Goal: Task Accomplishment & Management: Use online tool/utility

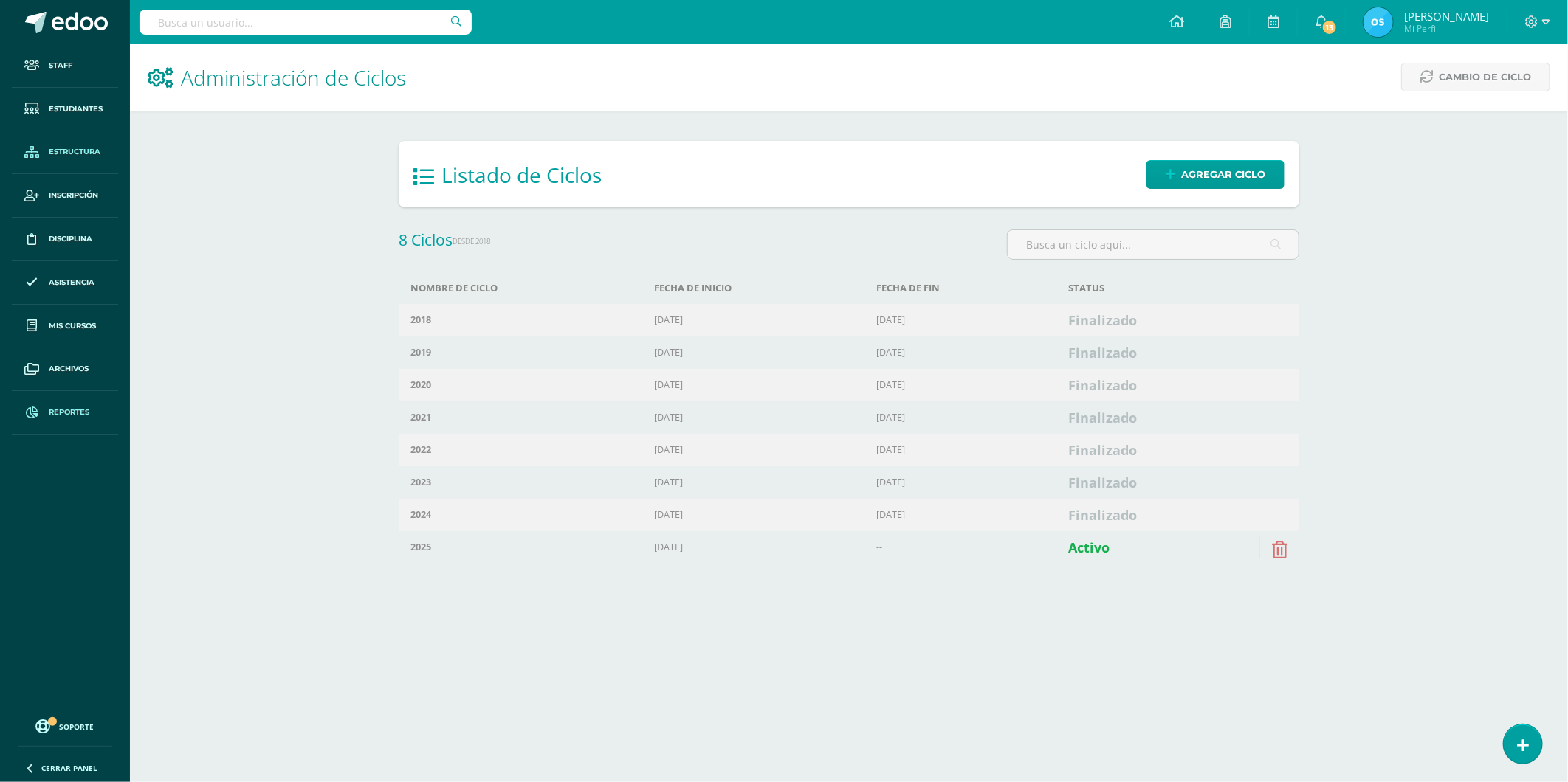
click at [66, 403] on link "Reportes" at bounding box center [65, 413] width 106 height 44
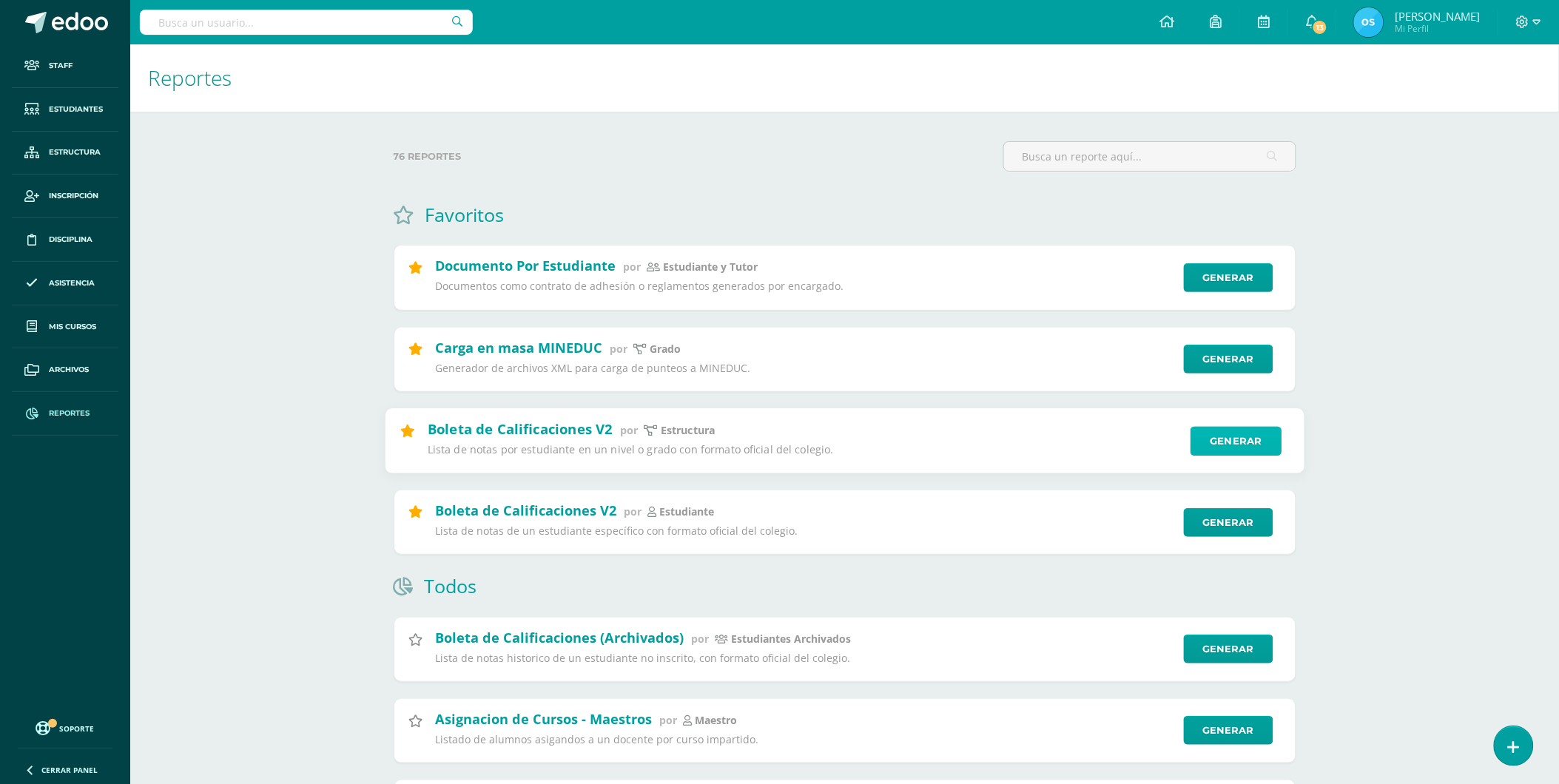
click at [1261, 442] on link "Generar" at bounding box center [1236, 441] width 91 height 30
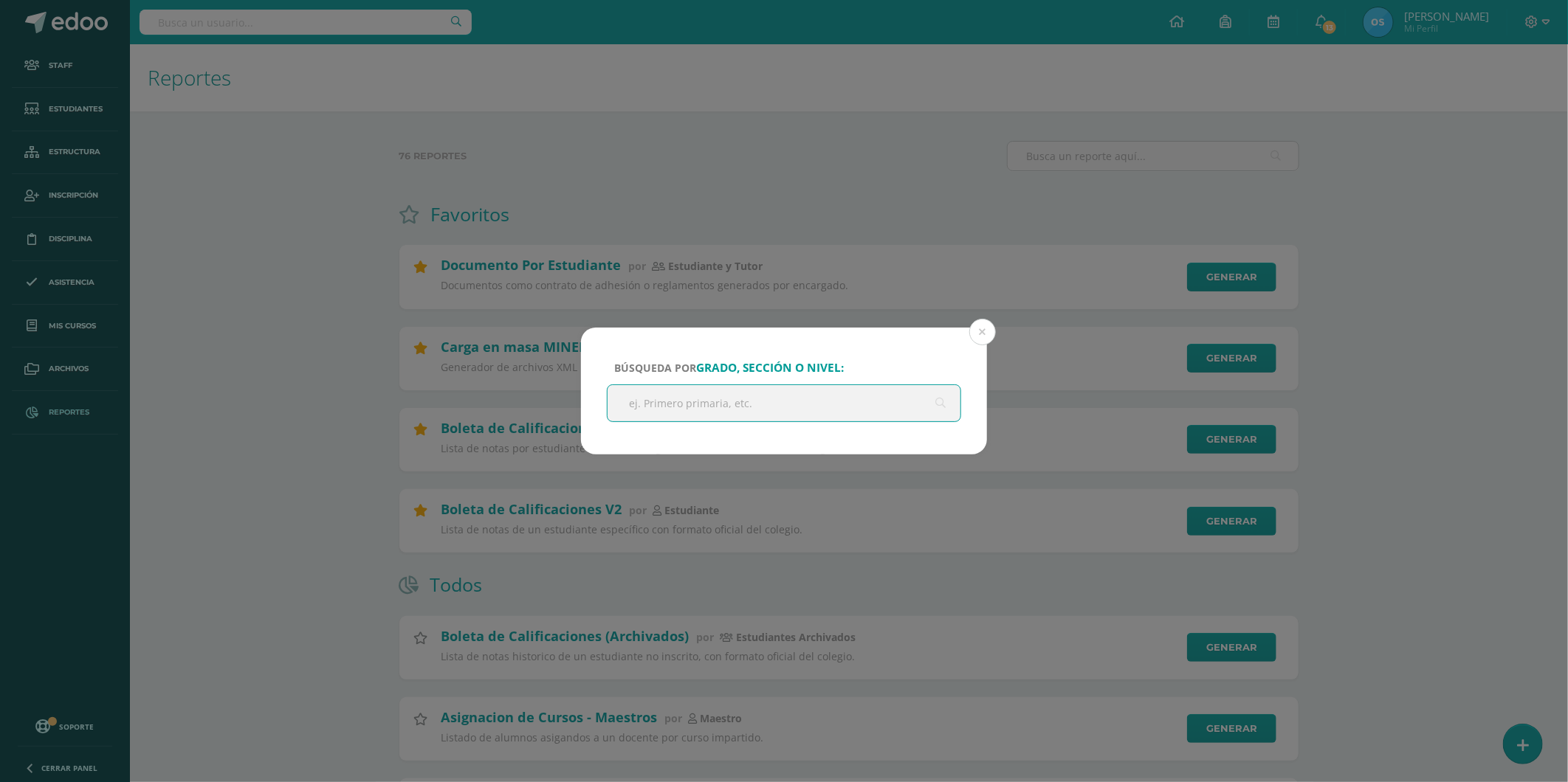
click at [786, 401] on input "text" at bounding box center [784, 403] width 353 height 36
type input "quito"
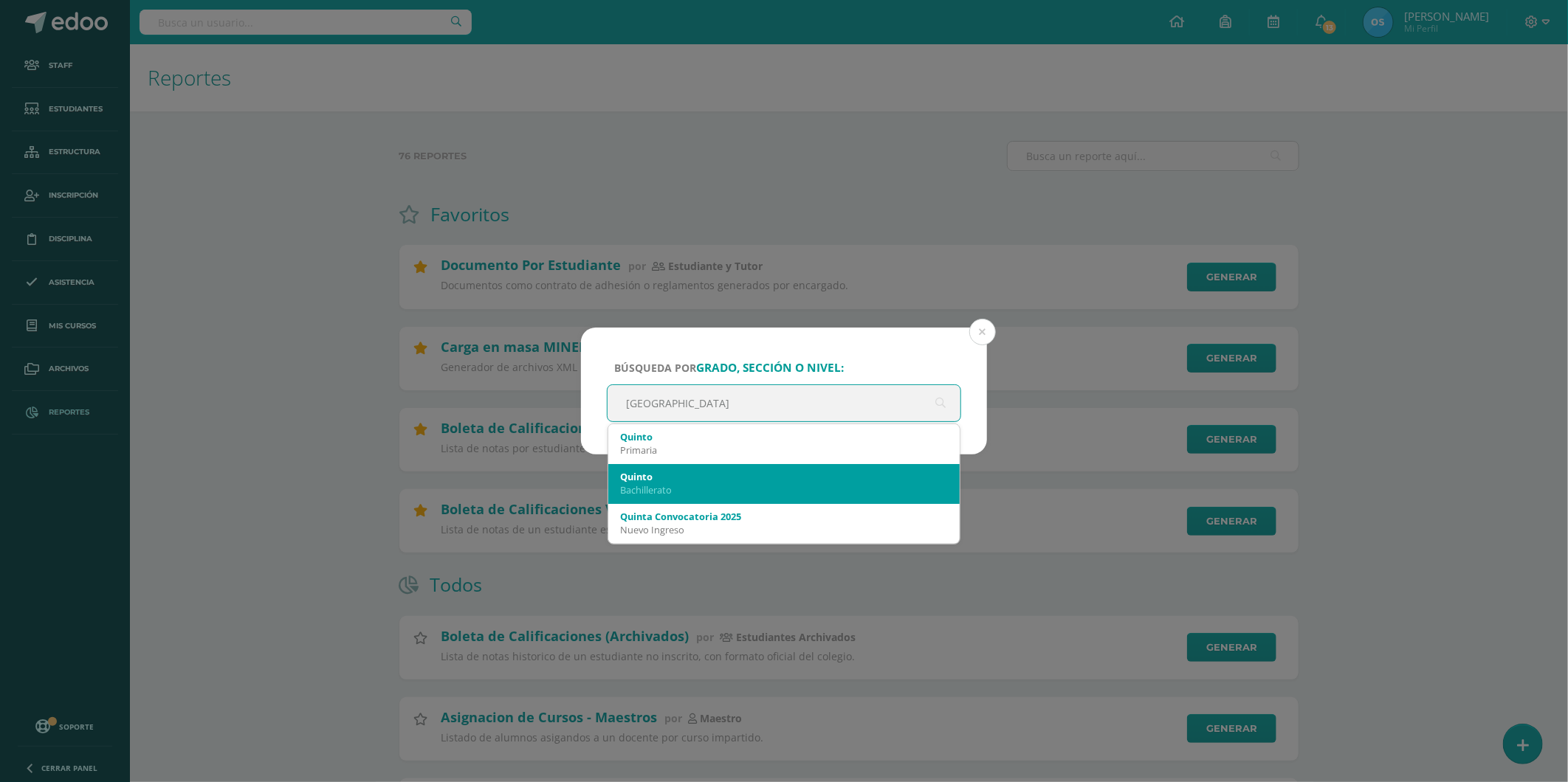
click at [697, 489] on div "Bachillerato" at bounding box center [784, 490] width 328 height 13
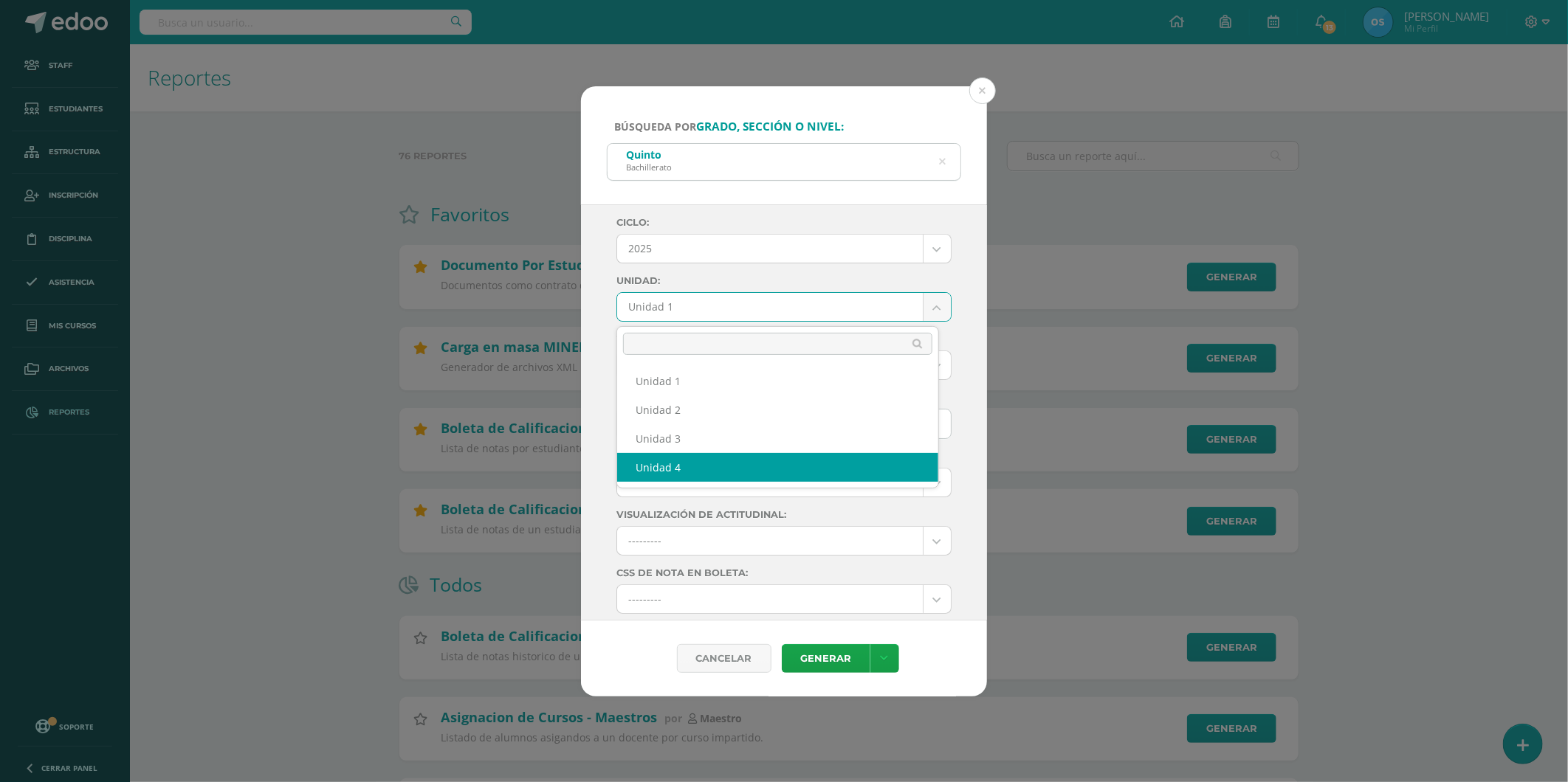
select select "Unidad 4"
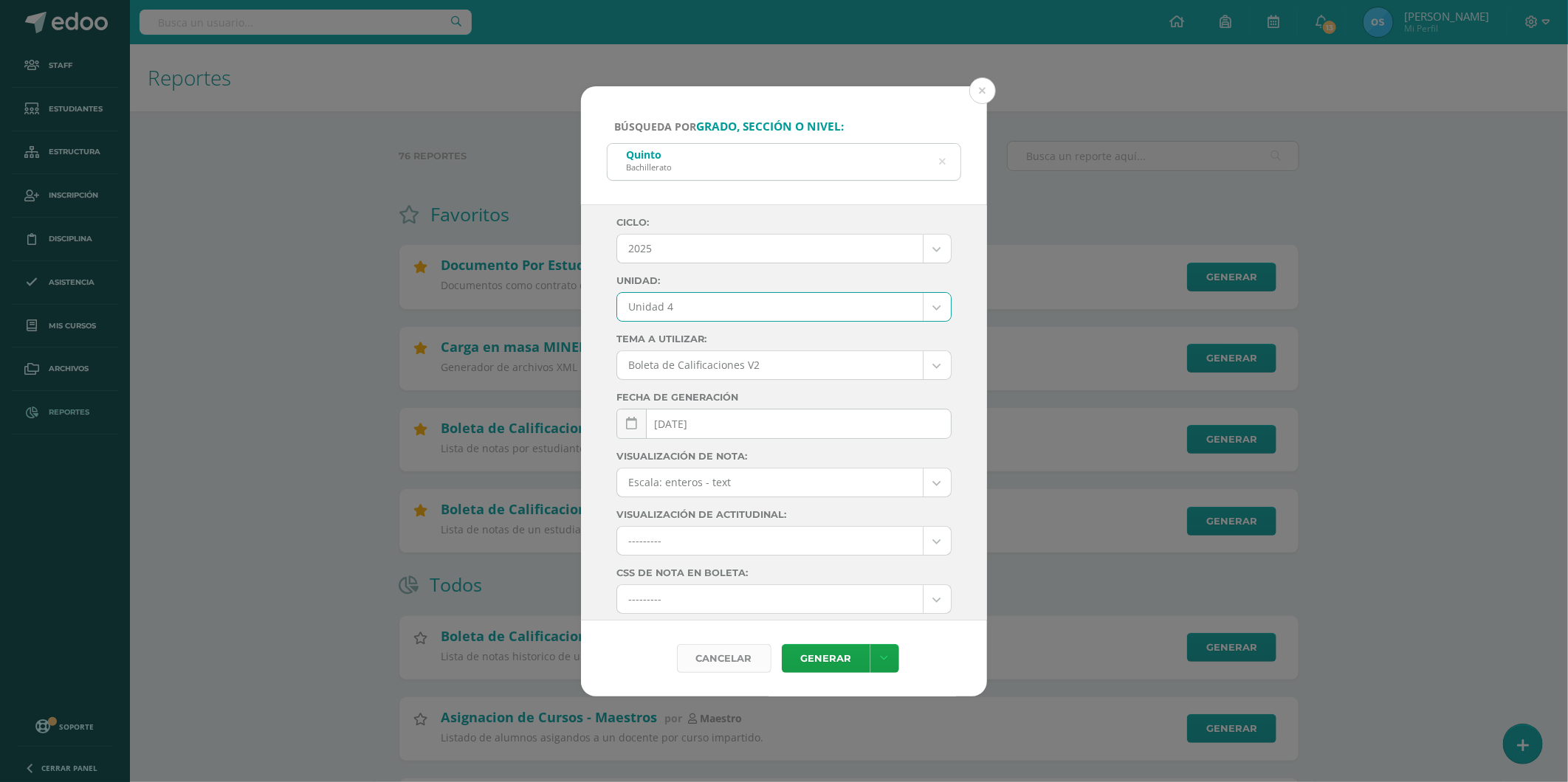
click at [728, 659] on div "Cancelar" at bounding box center [724, 659] width 94 height 29
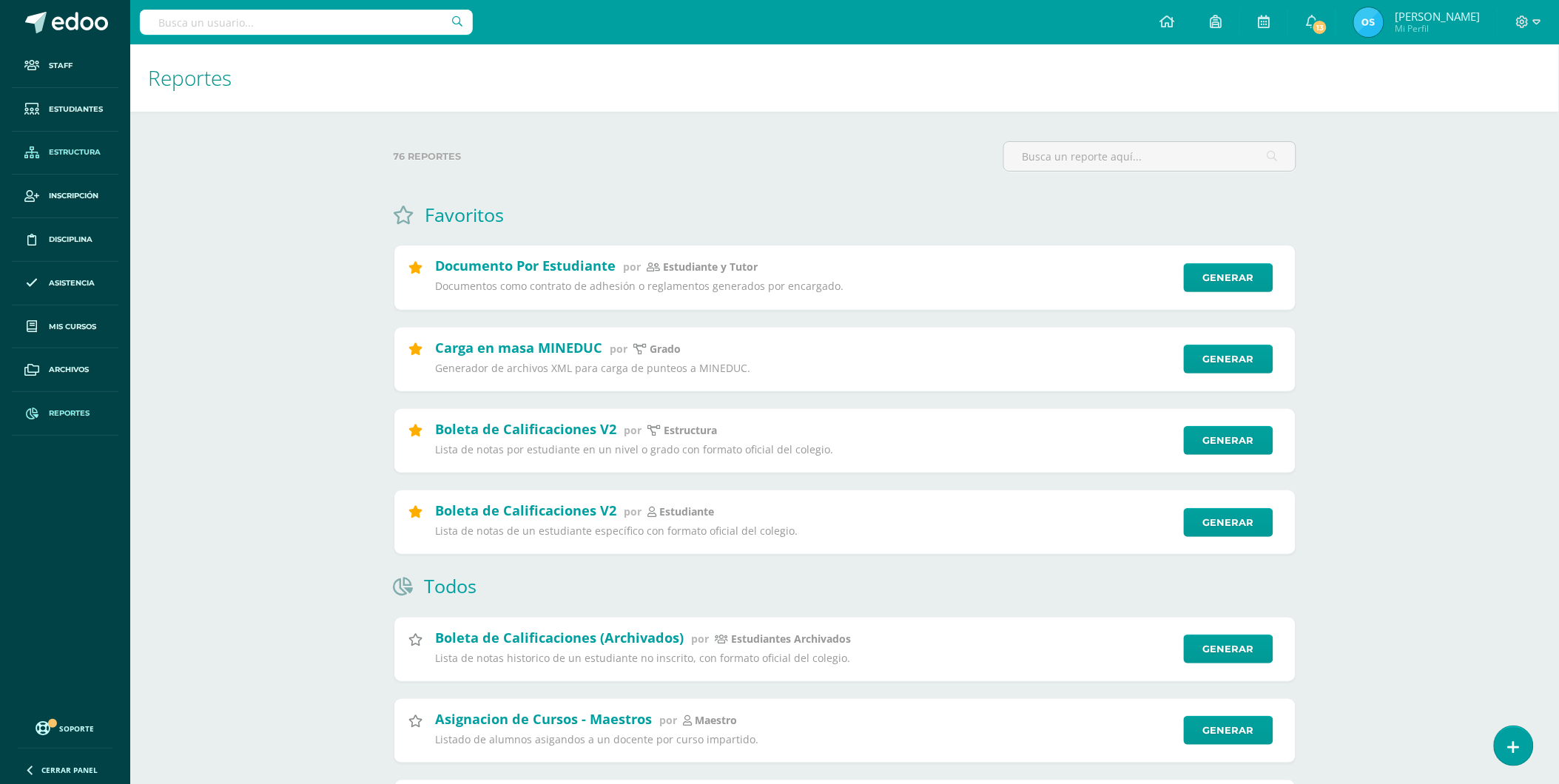
click at [76, 151] on span "Estructura" at bounding box center [75, 152] width 51 height 12
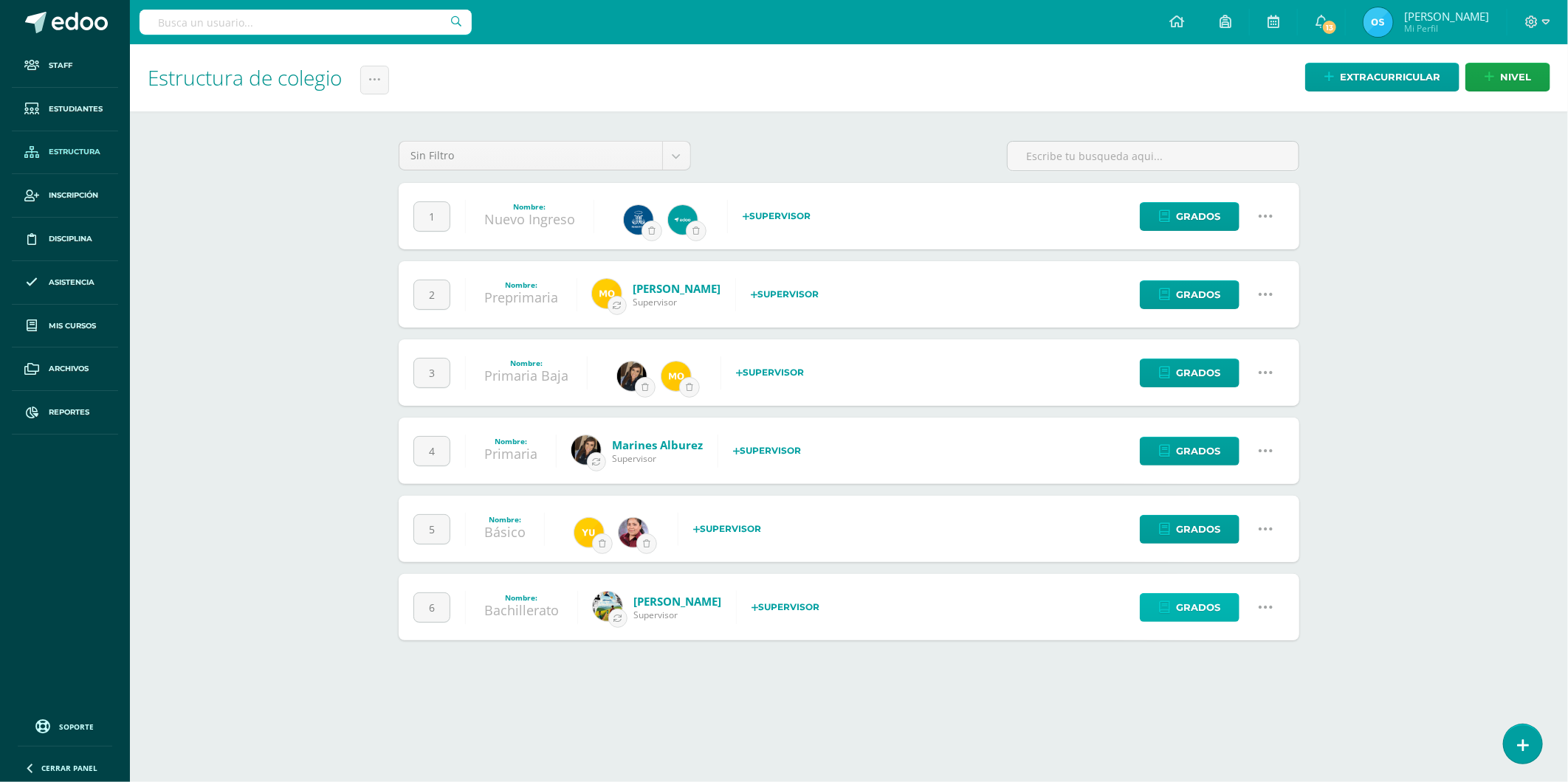
click at [1179, 601] on span "Grados" at bounding box center [1198, 607] width 44 height 27
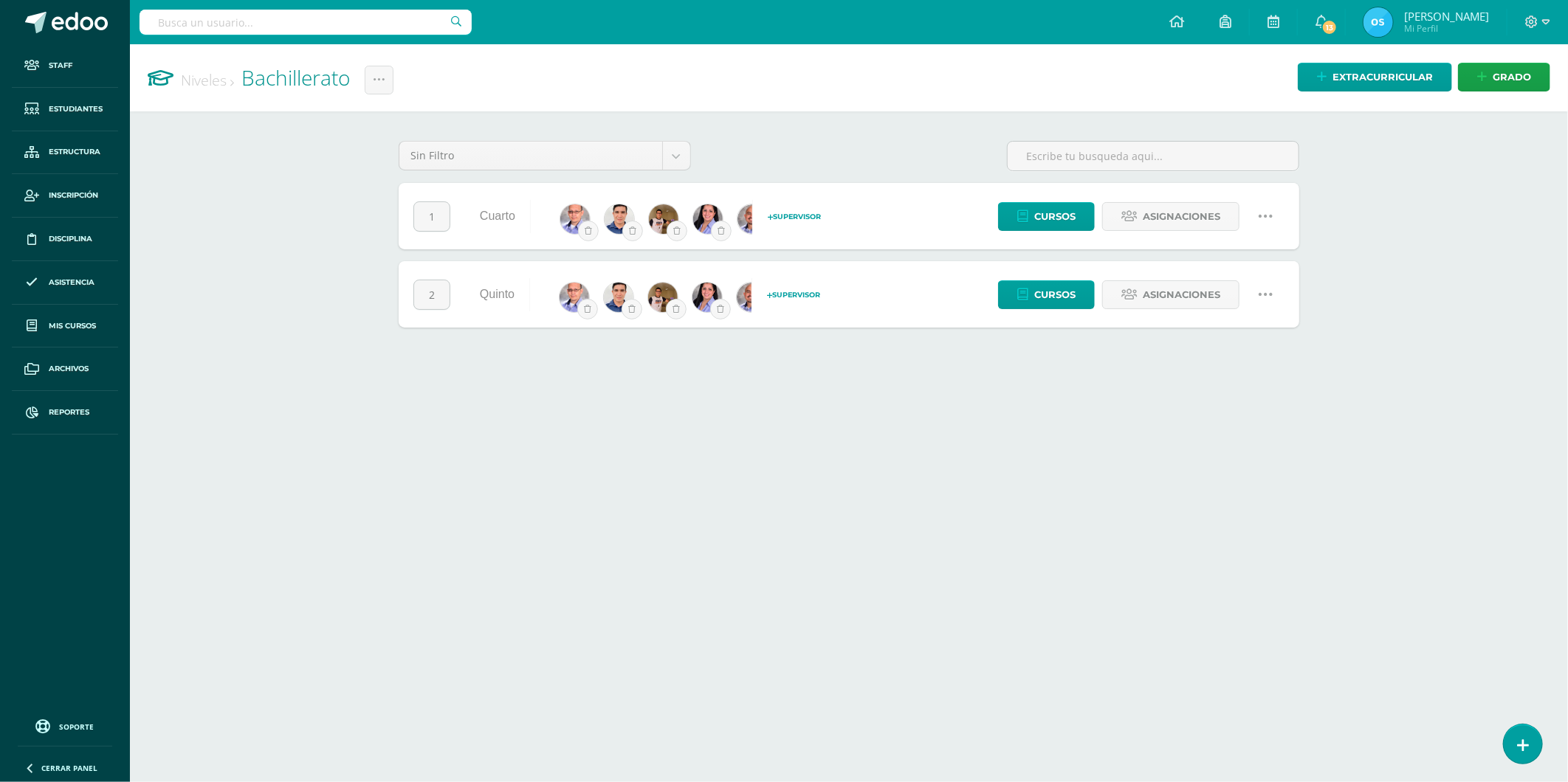
click at [1266, 300] on icon at bounding box center [1266, 295] width 17 height 17
click at [1234, 372] on link "Configuración" at bounding box center [1238, 370] width 131 height 23
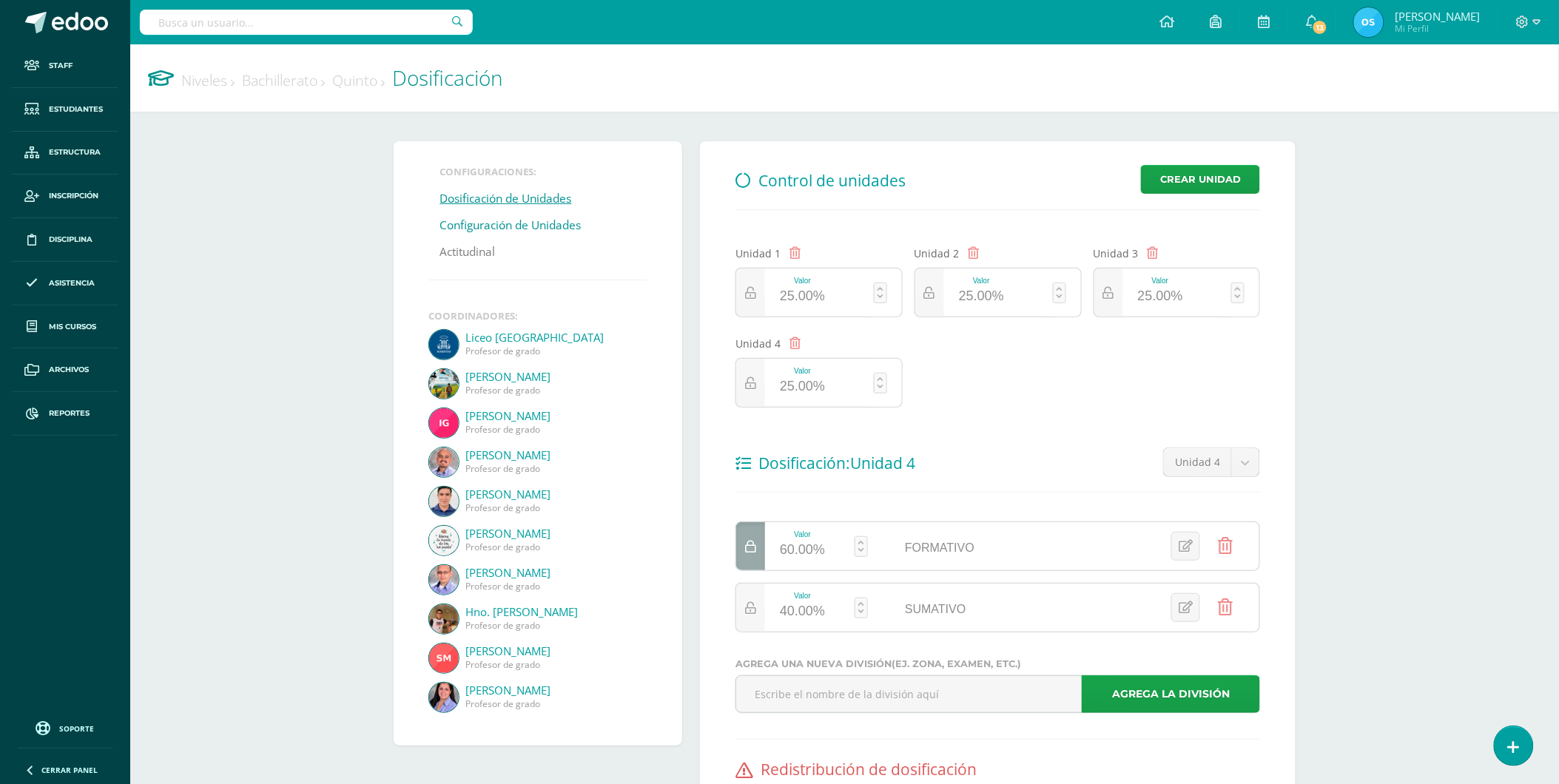
click at [487, 220] on link "Configuración de Unidades" at bounding box center [511, 226] width 141 height 27
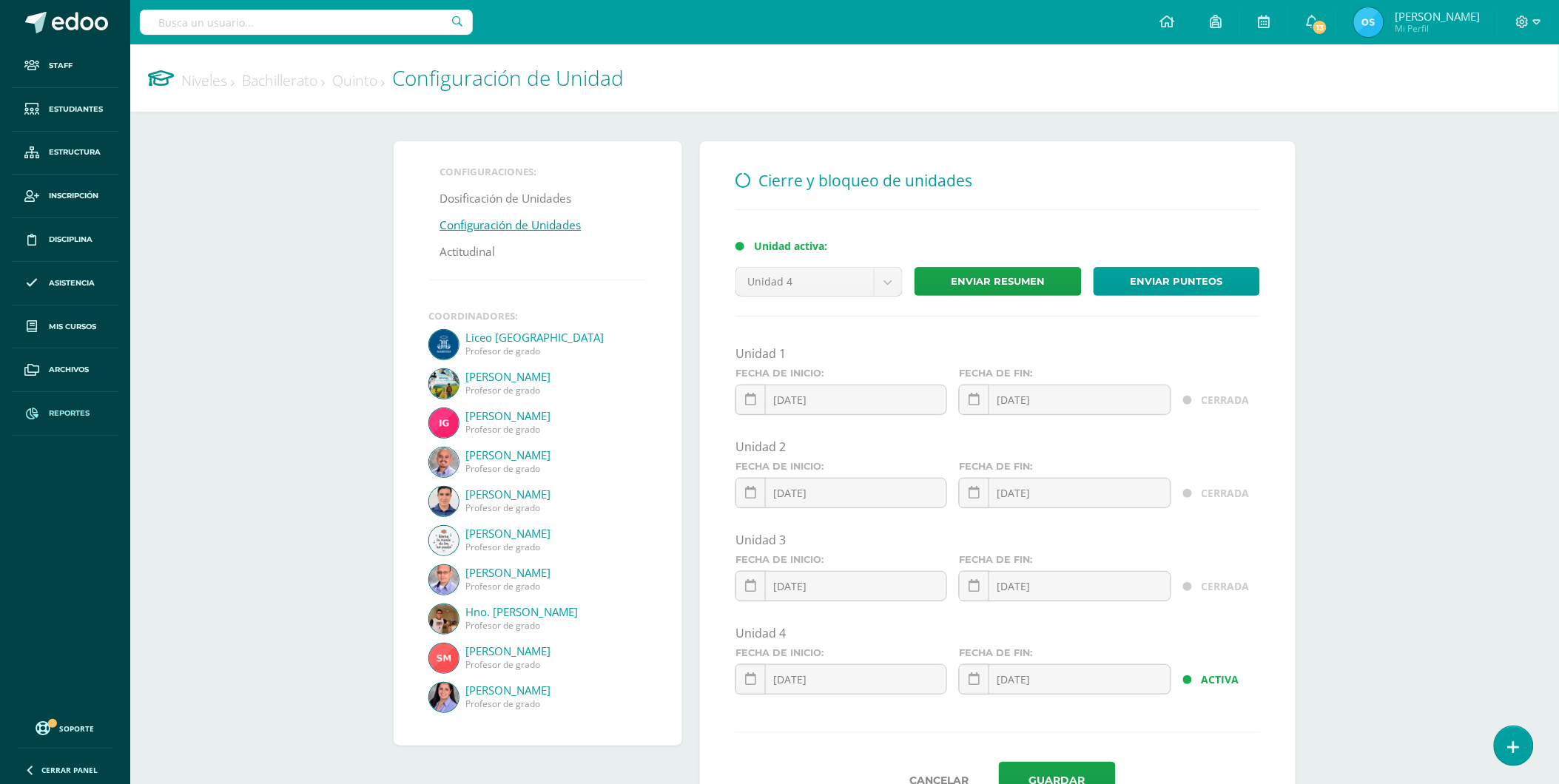
click at [61, 413] on span "Reportes" at bounding box center [69, 414] width 41 height 12
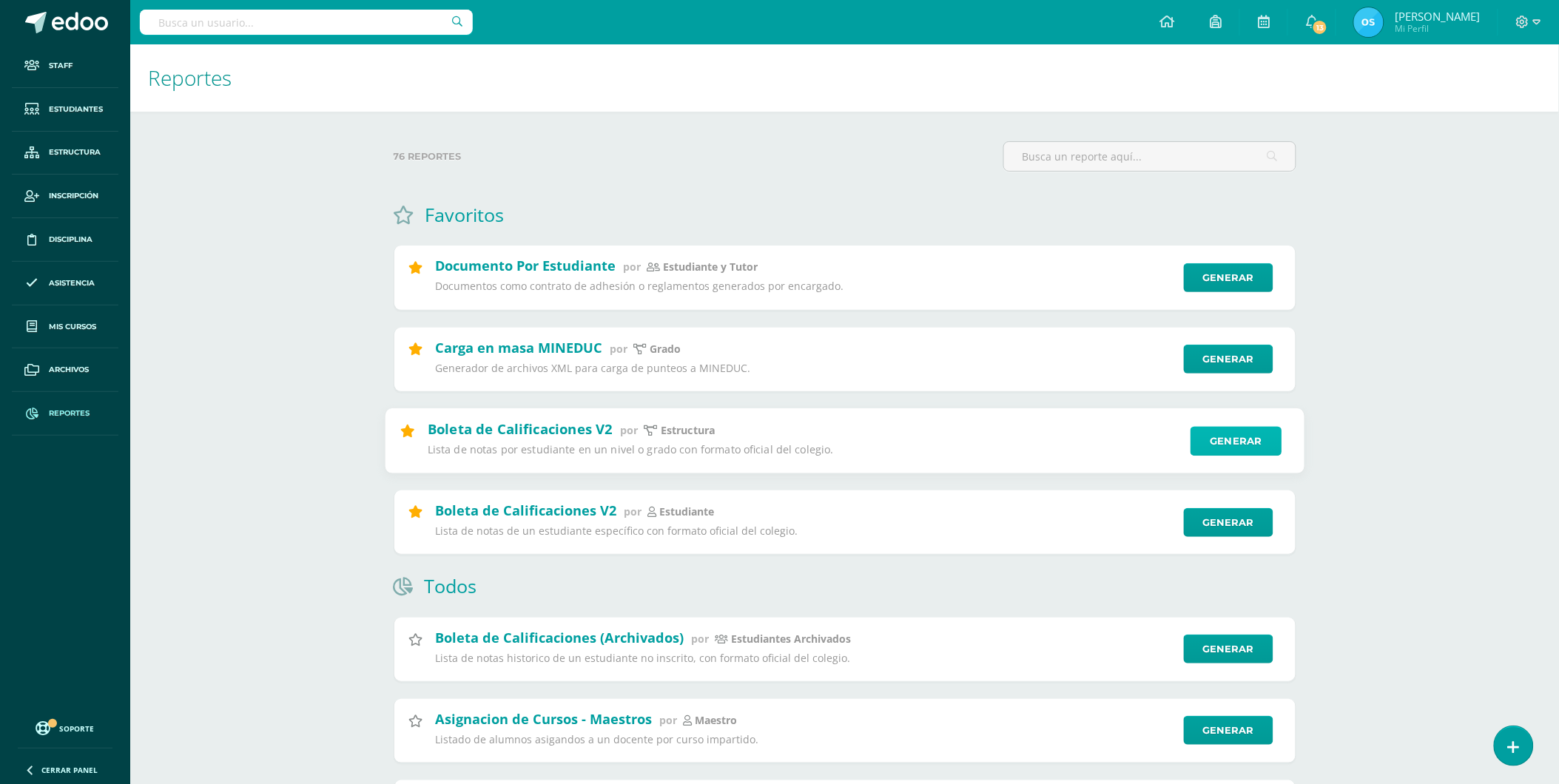
click at [1253, 449] on link "Generar" at bounding box center [1236, 441] width 91 height 30
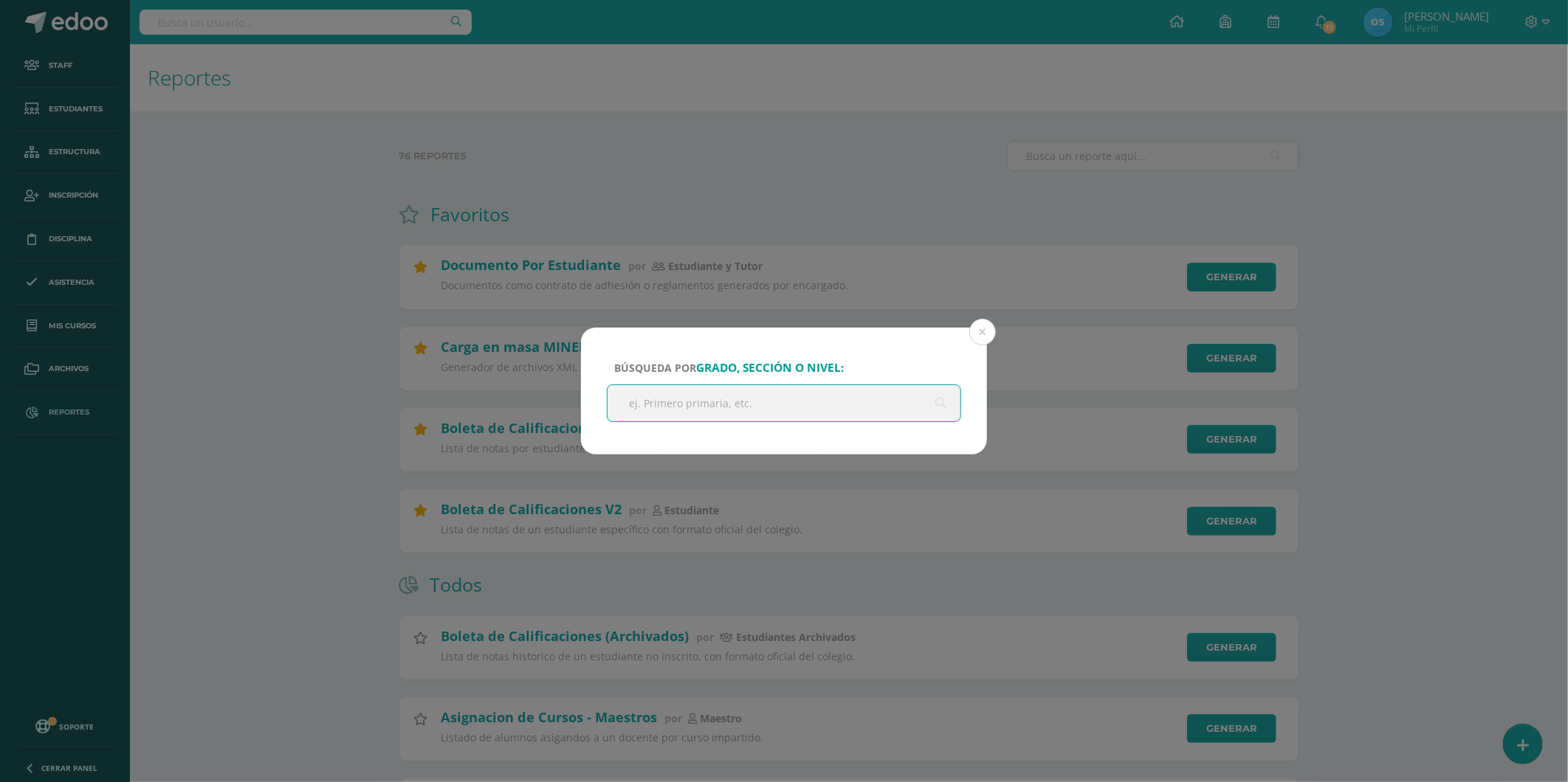
click at [798, 395] on input "text" at bounding box center [784, 403] width 353 height 36
type input "quinto"
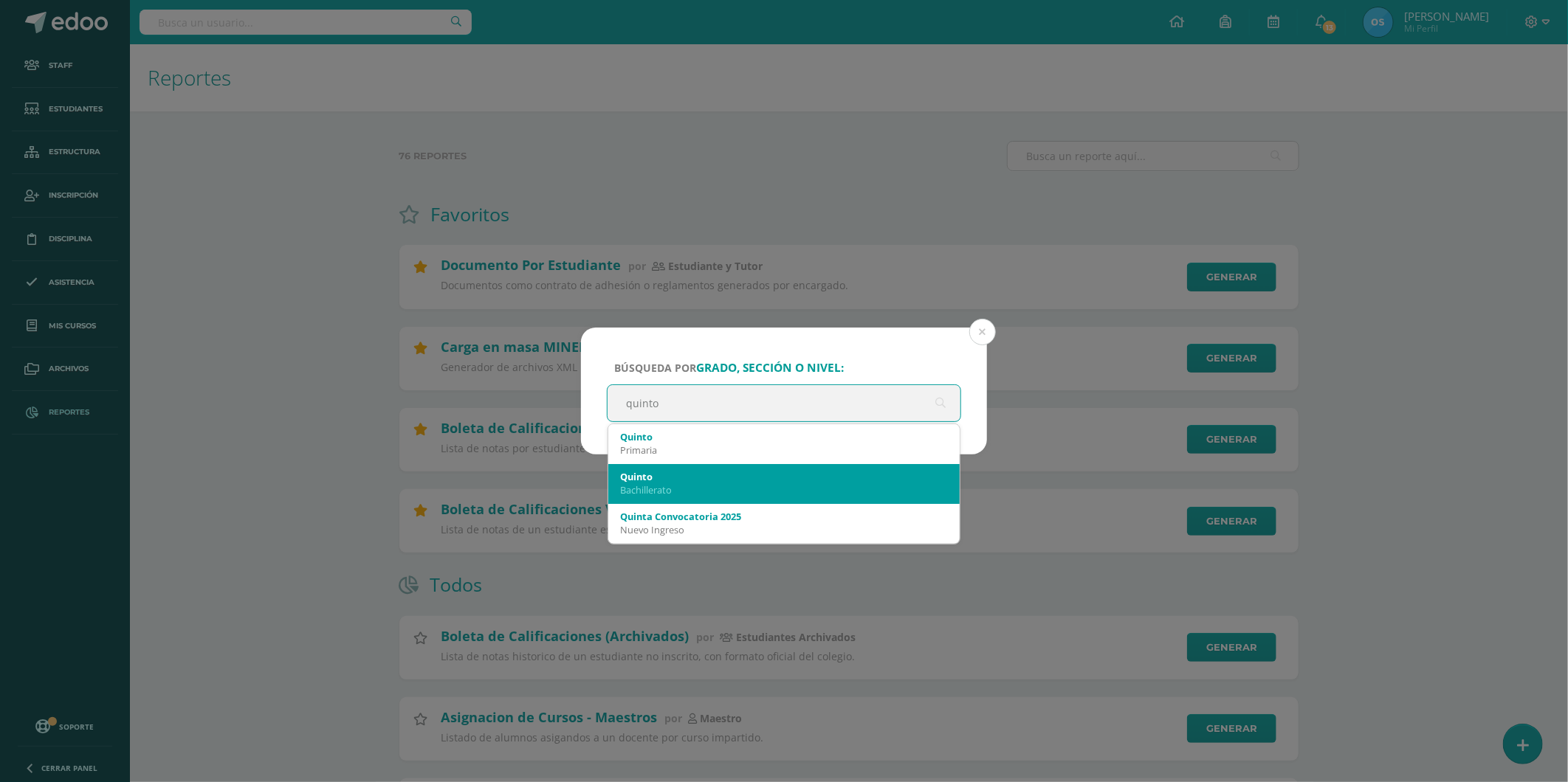
click at [685, 480] on div "Quinto" at bounding box center [784, 477] width 328 height 13
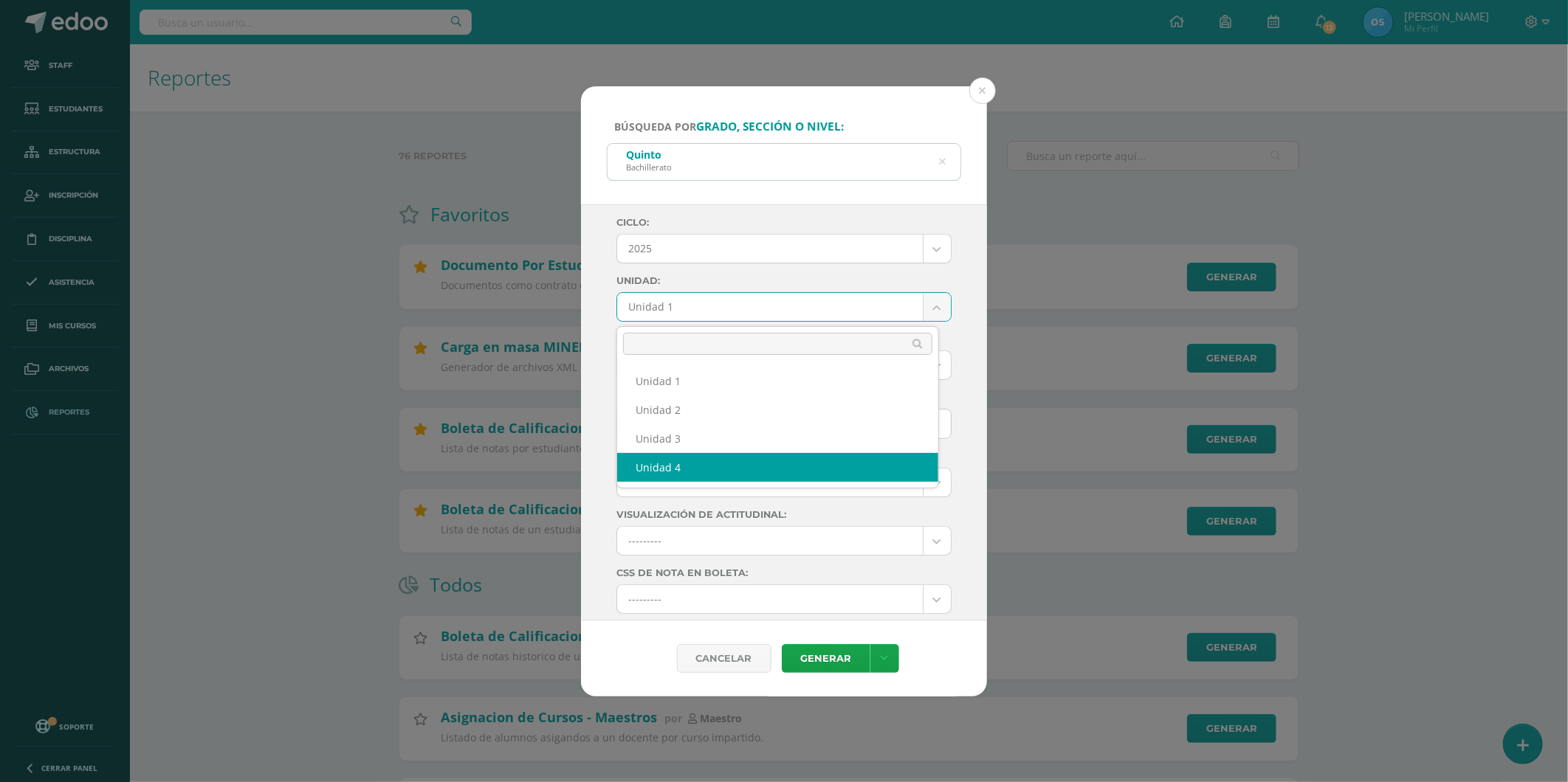
select select "Unidad 4"
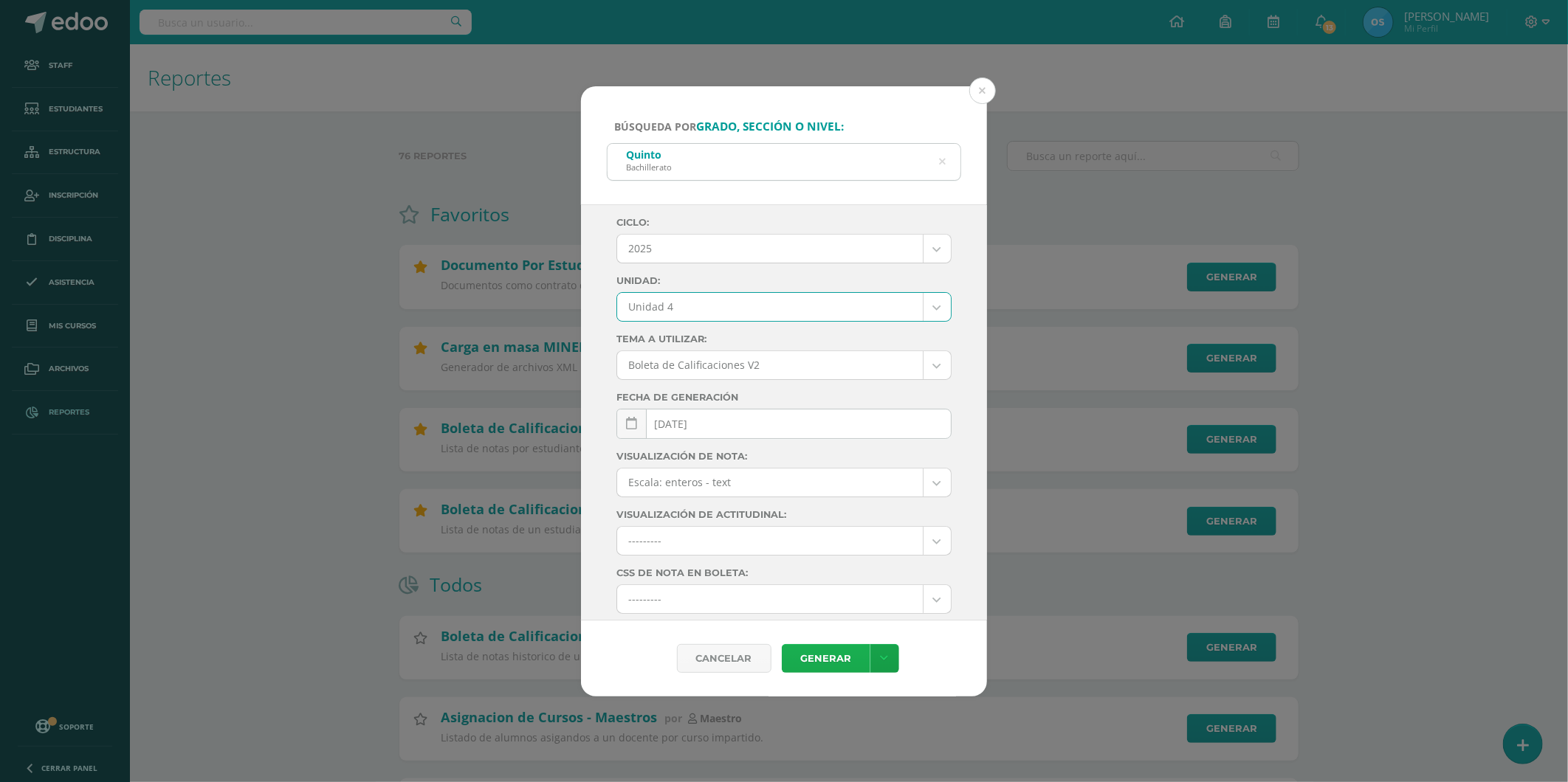
click at [835, 657] on link "Generar" at bounding box center [825, 659] width 89 height 29
click at [986, 91] on button at bounding box center [983, 91] width 27 height 27
